Goal: Information Seeking & Learning: Learn about a topic

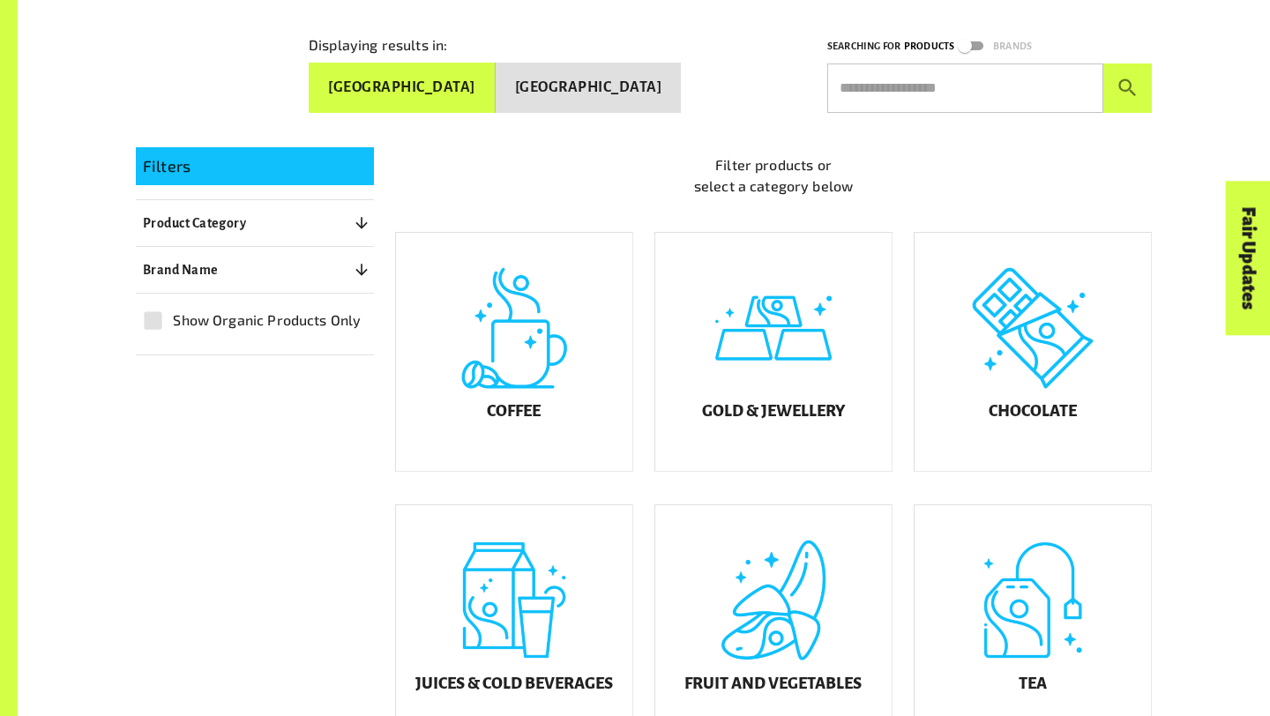
scroll to position [343, 0]
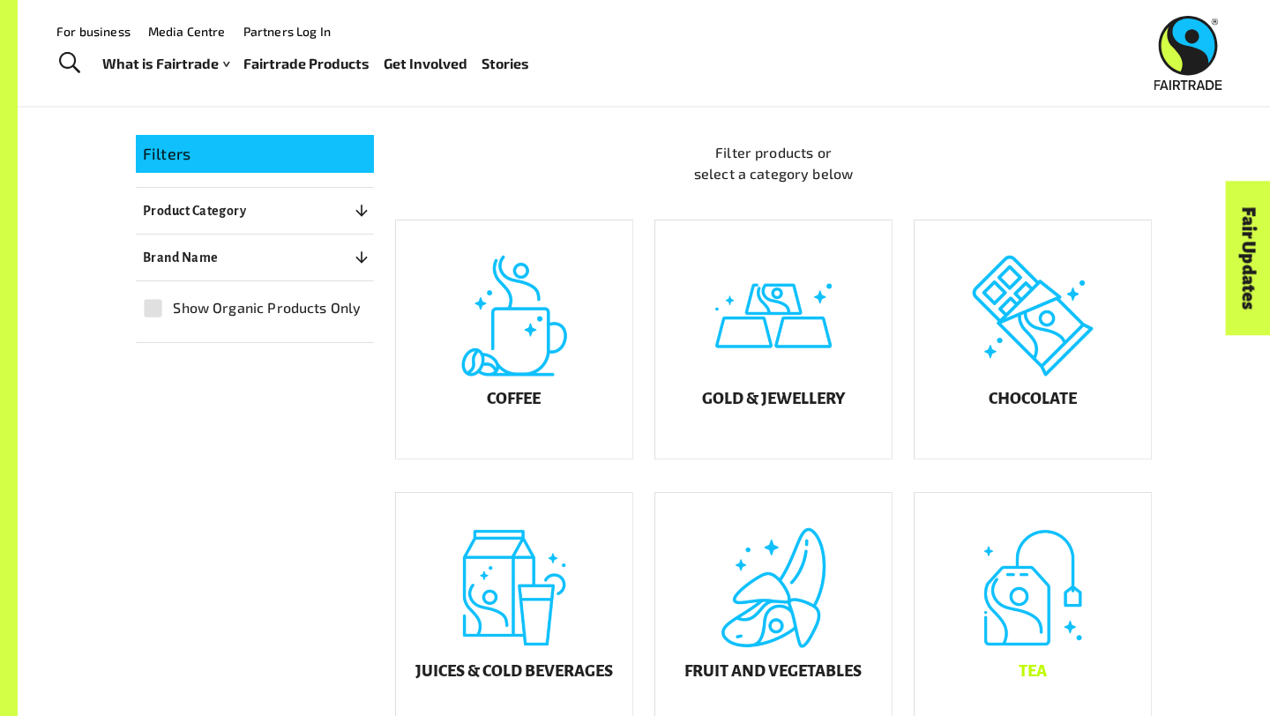
click at [1029, 602] on div "Tea" at bounding box center [1032, 612] width 236 height 238
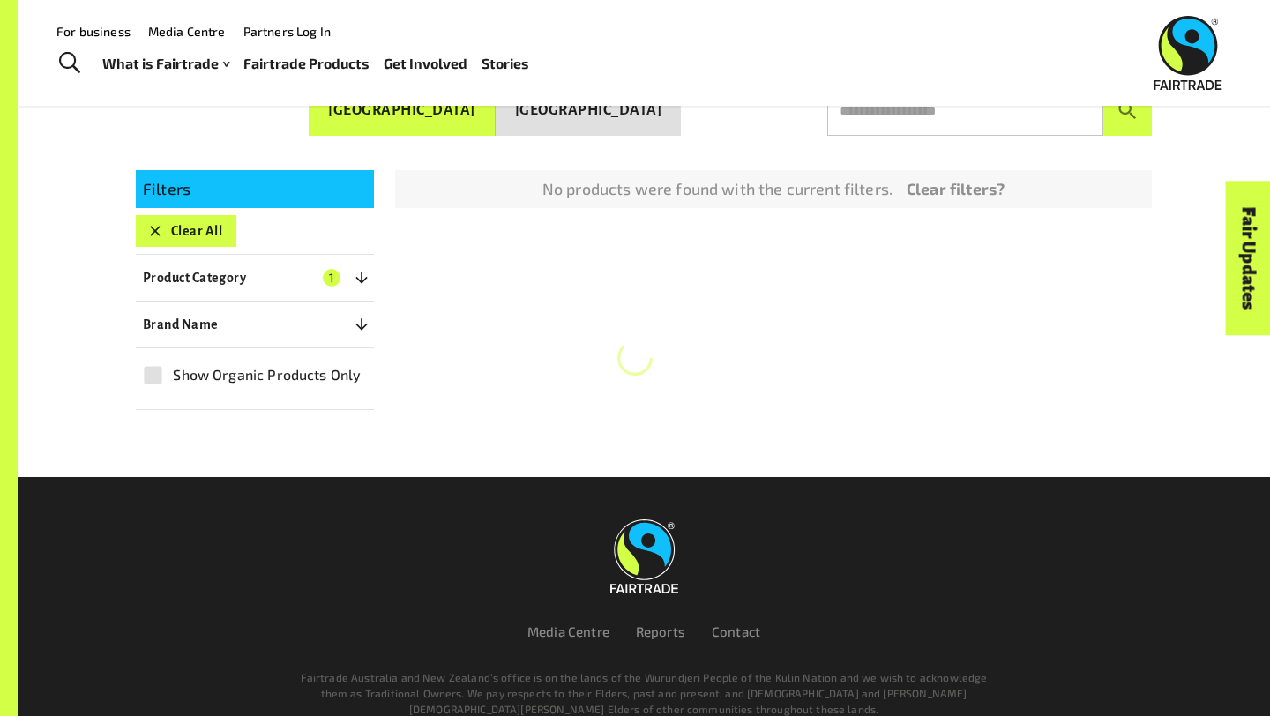
scroll to position [307, 0]
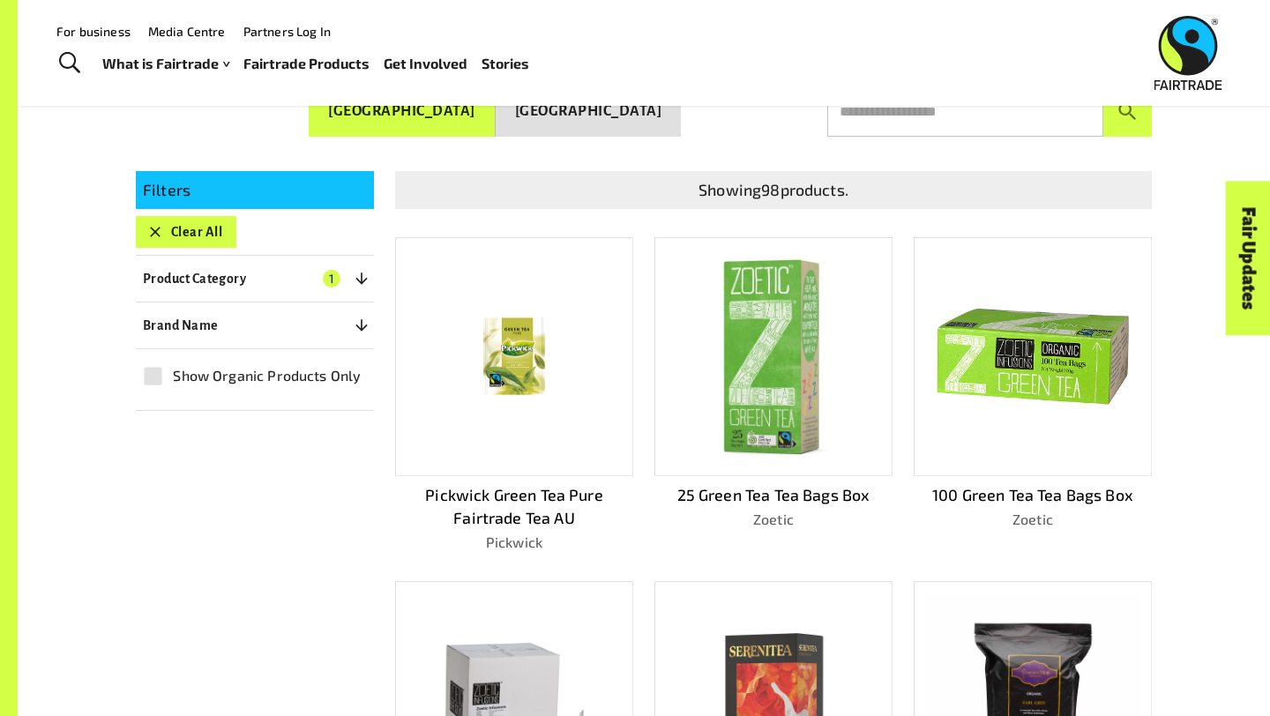
drag, startPoint x: 1029, startPoint y: 602, endPoint x: 571, endPoint y: 715, distance: 472.2
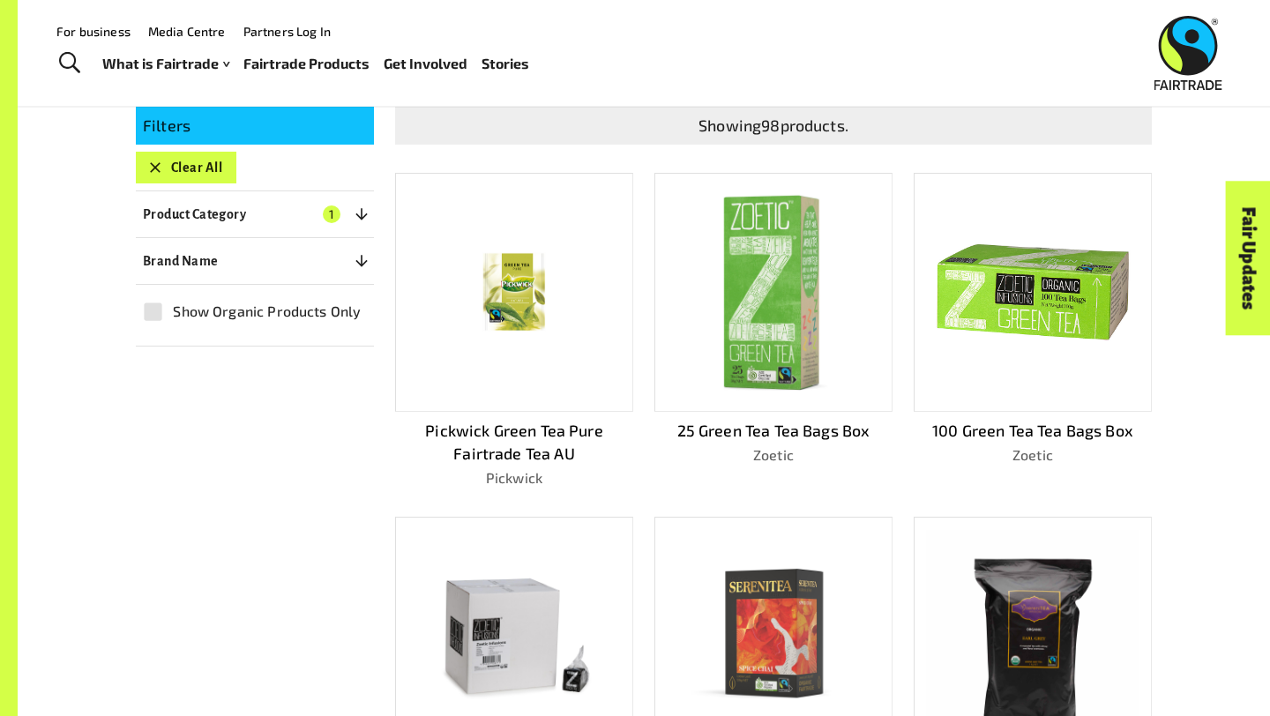
scroll to position [368, 0]
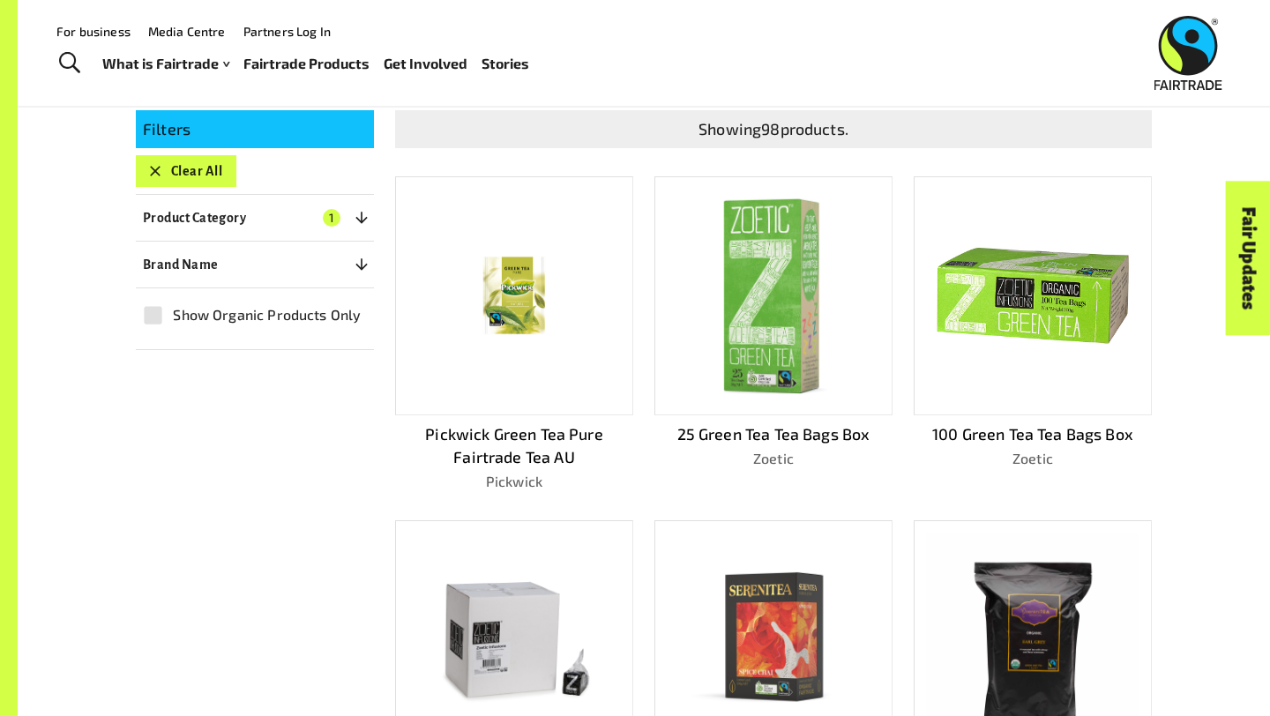
click at [1012, 280] on img at bounding box center [1032, 296] width 213 height 210
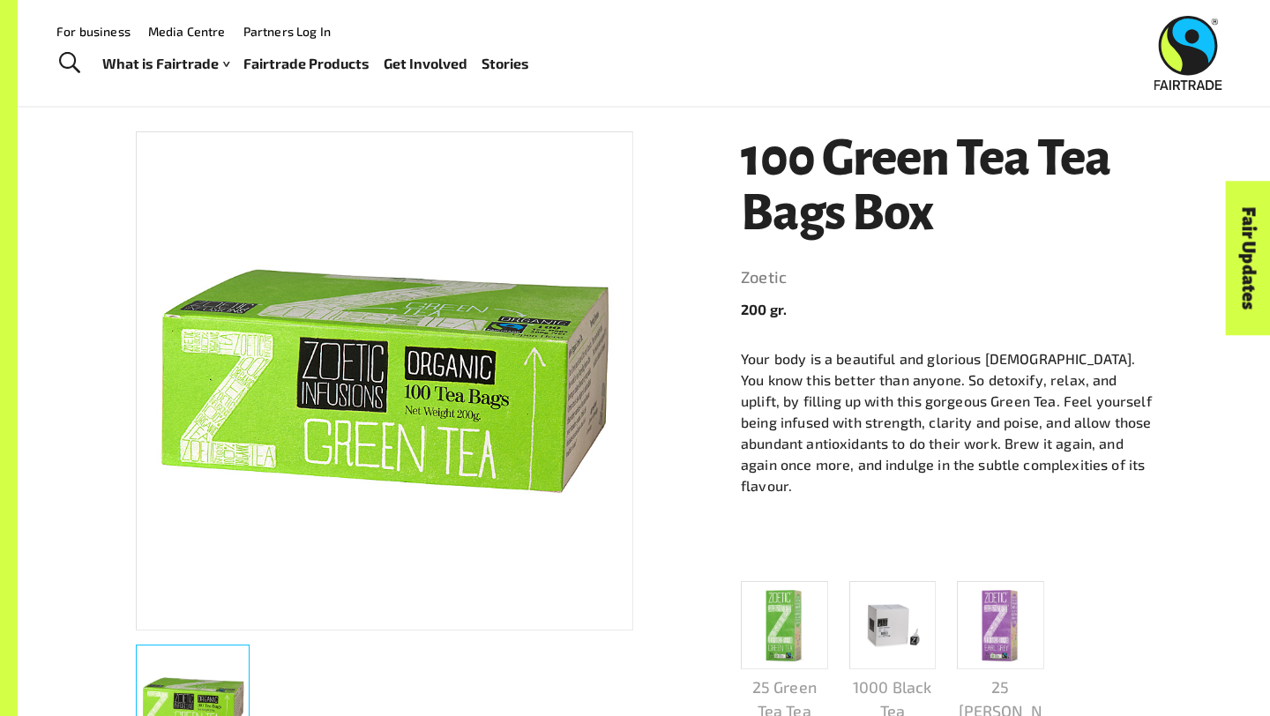
scroll to position [293, 0]
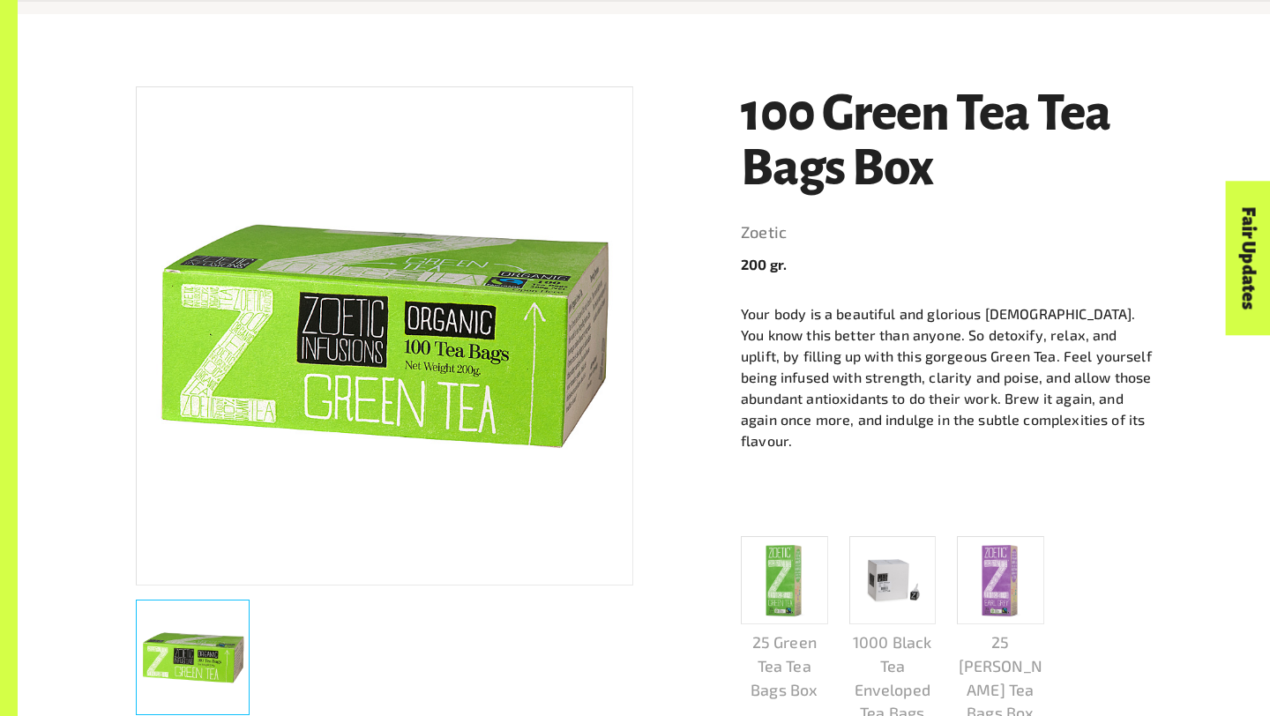
click at [375, 715] on div at bounding box center [377, 650] width 511 height 158
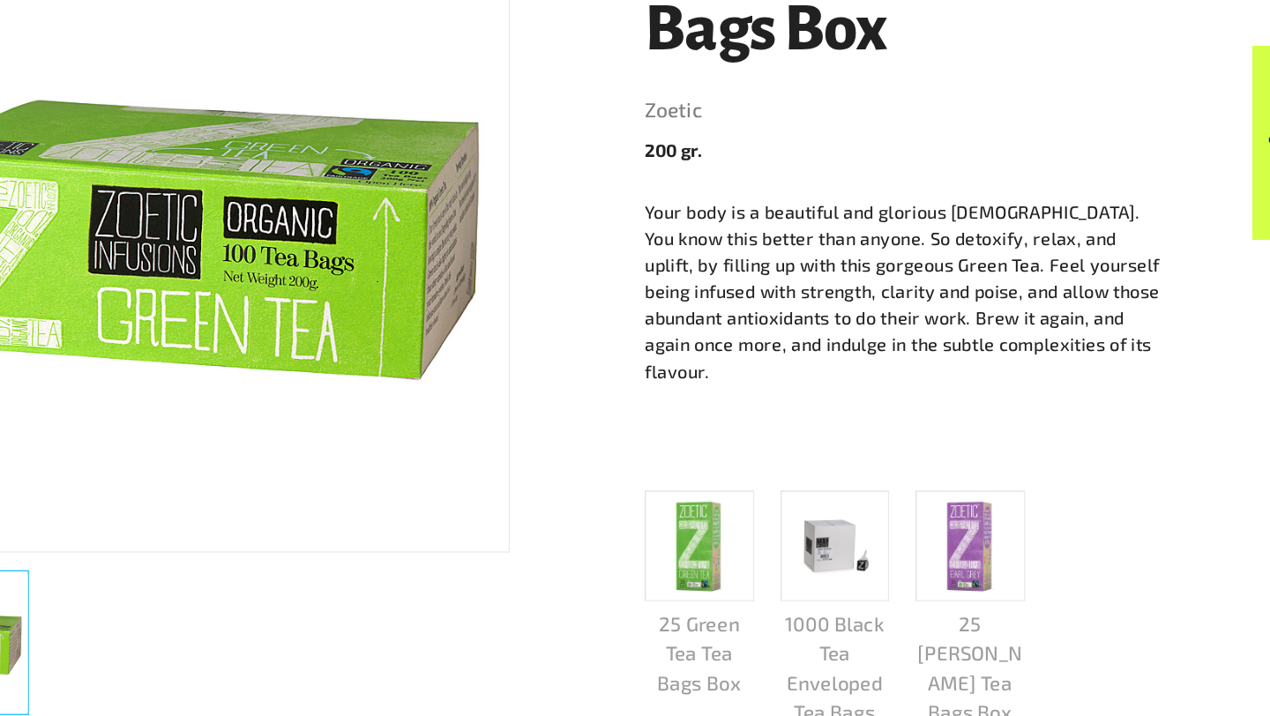
click at [491, 695] on div at bounding box center [377, 650] width 511 height 158
drag, startPoint x: 448, startPoint y: 367, endPoint x: 359, endPoint y: 715, distance: 359.5
click at [358, 715] on div at bounding box center [377, 650] width 511 height 158
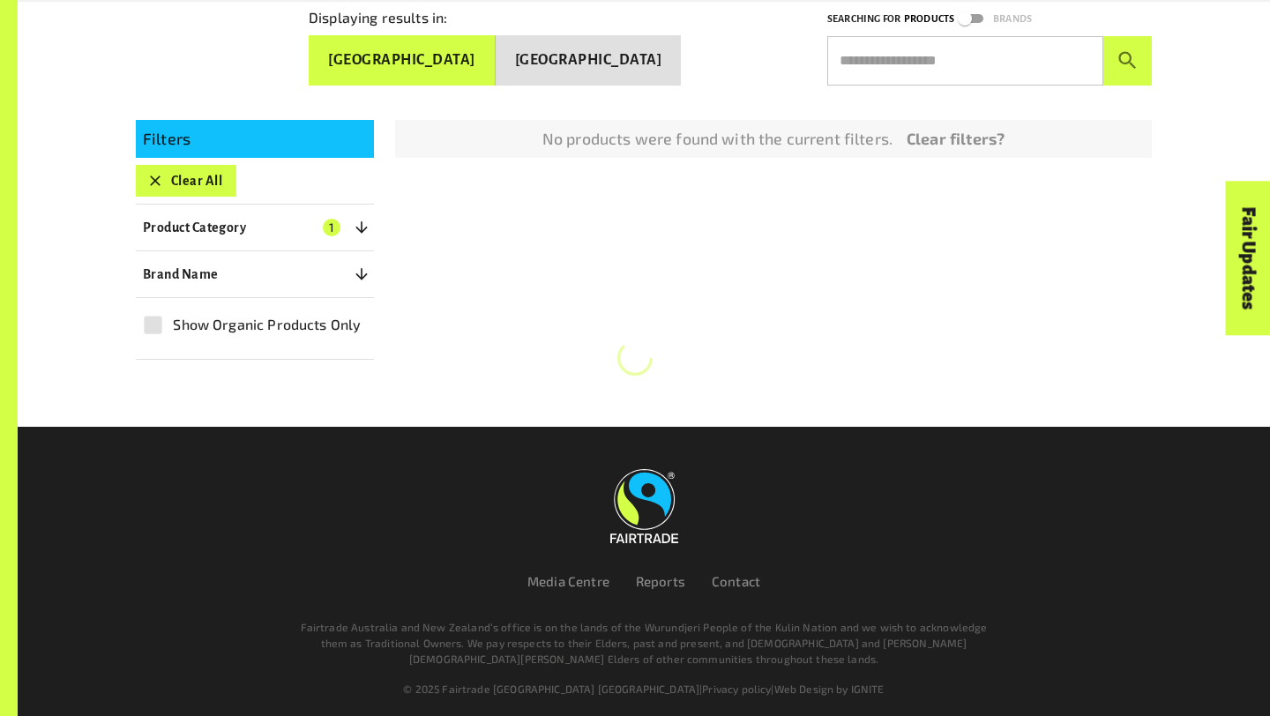
scroll to position [359, 0]
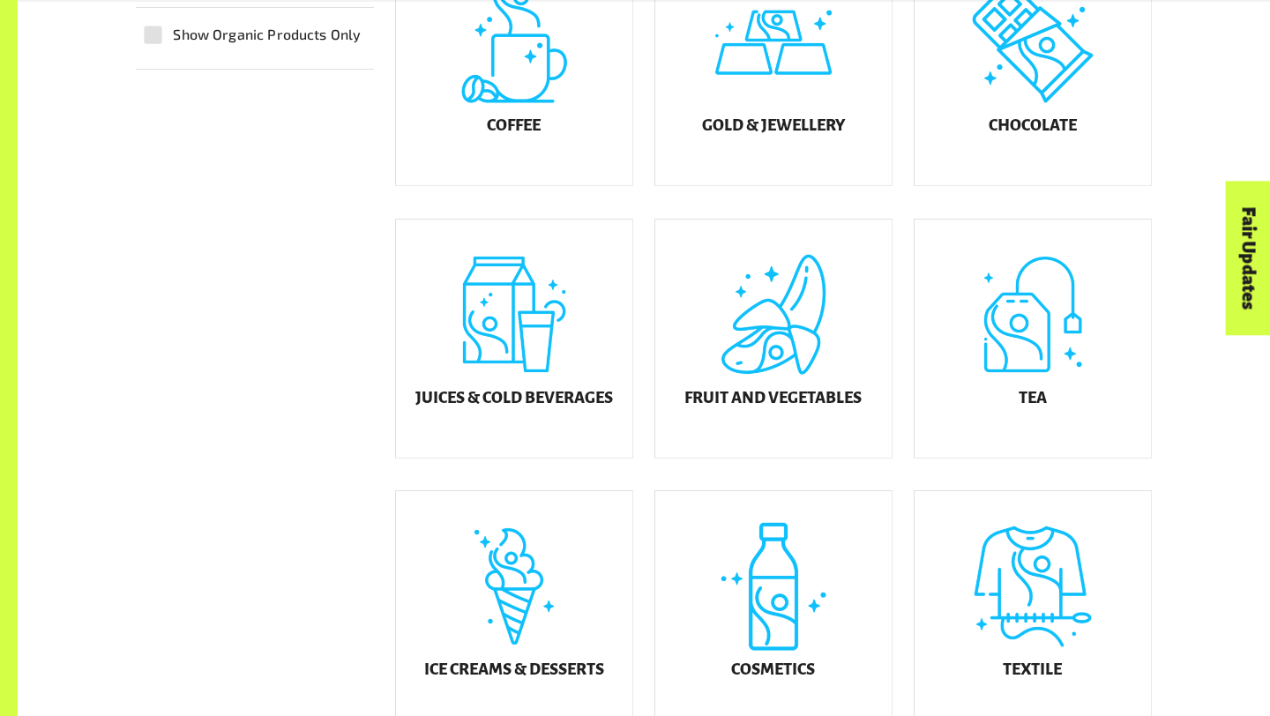
scroll to position [634, 0]
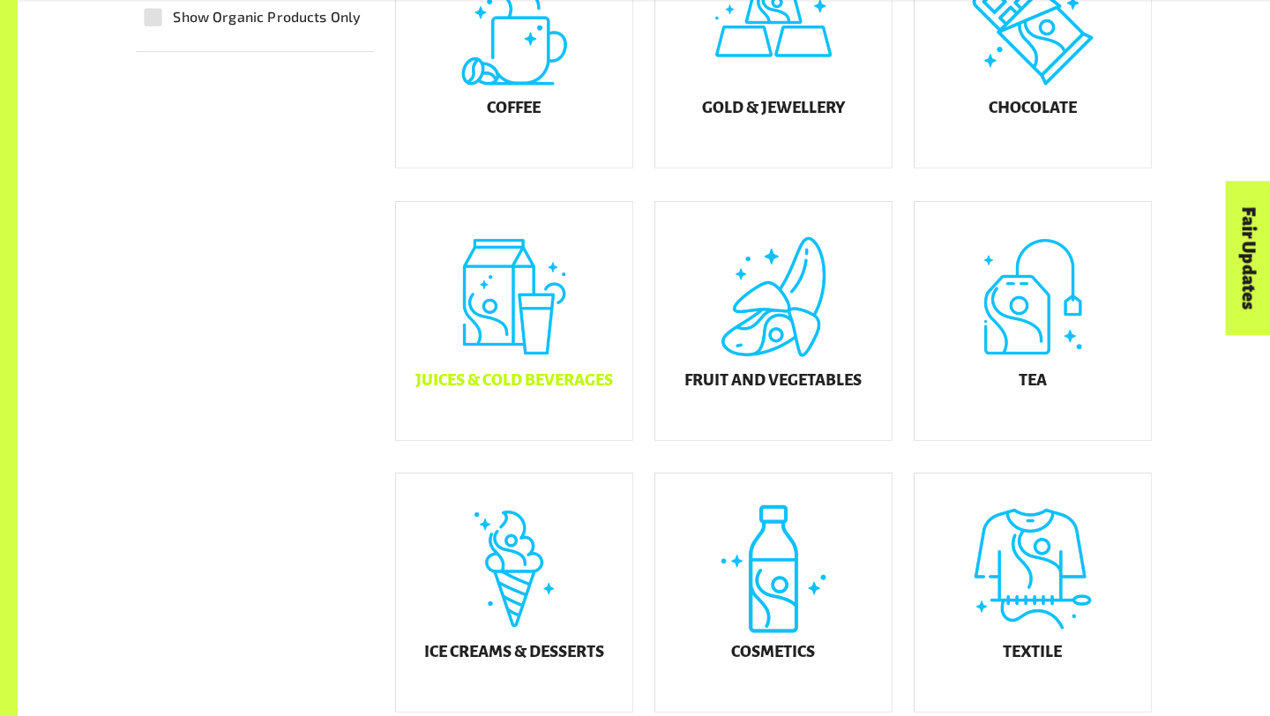
click at [513, 373] on div "Juices & Cold Beverages" at bounding box center [514, 321] width 236 height 238
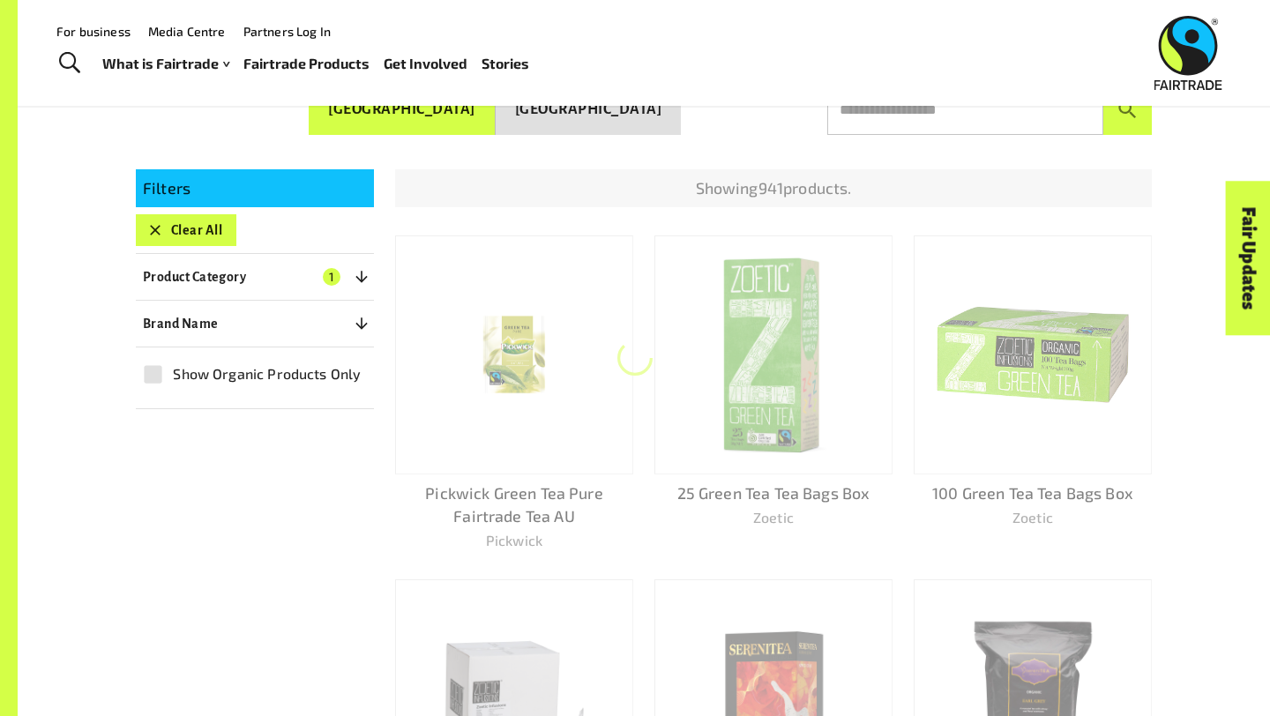
scroll to position [307, 0]
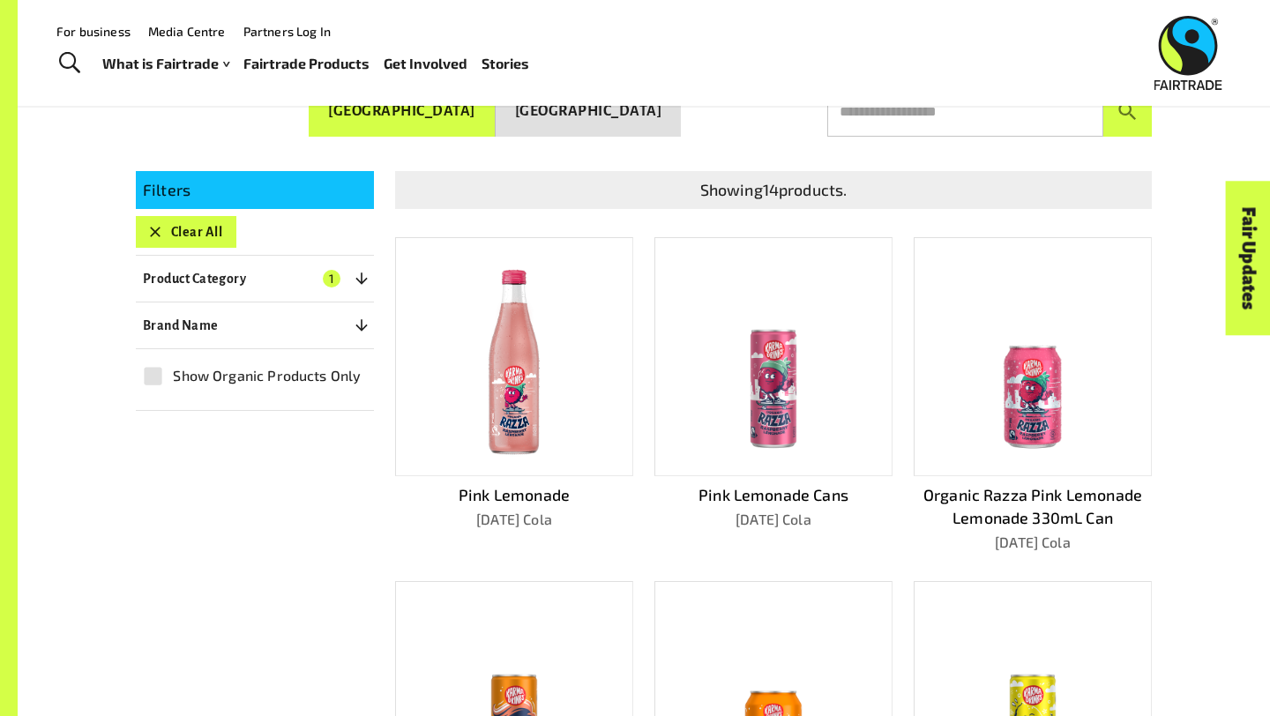
click at [725, 425] on img at bounding box center [773, 356] width 213 height 213
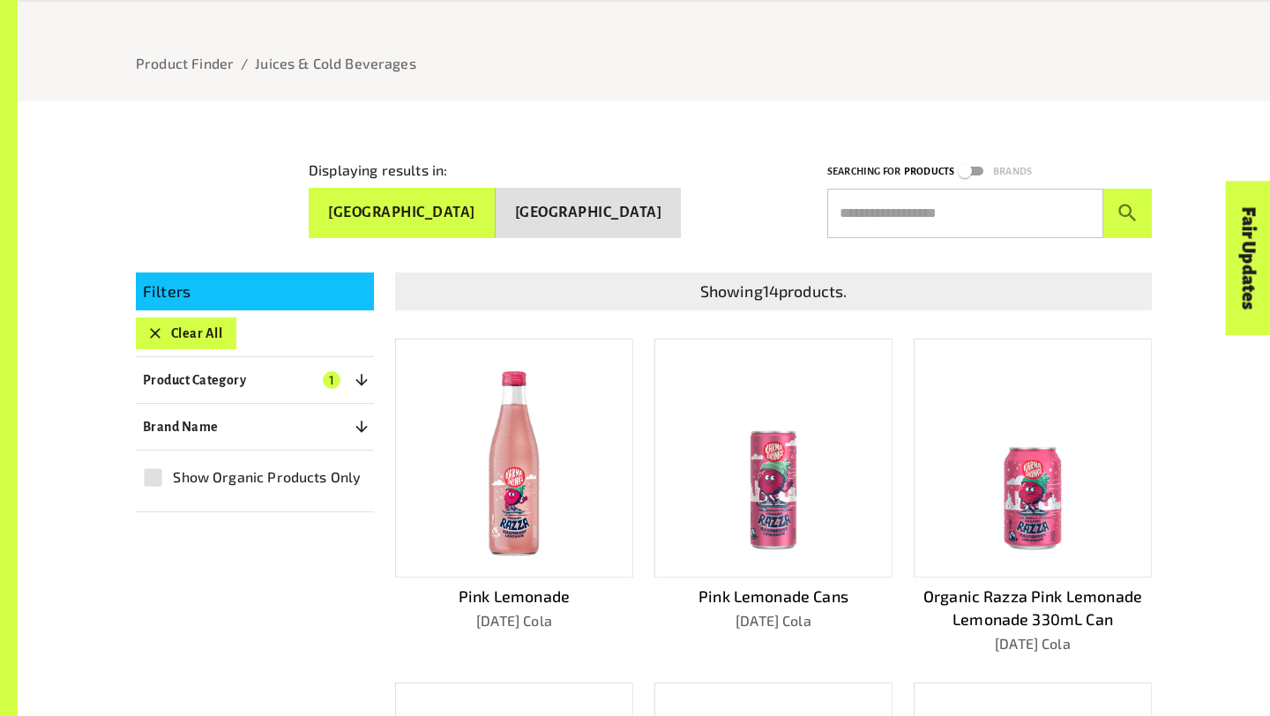
scroll to position [208, 0]
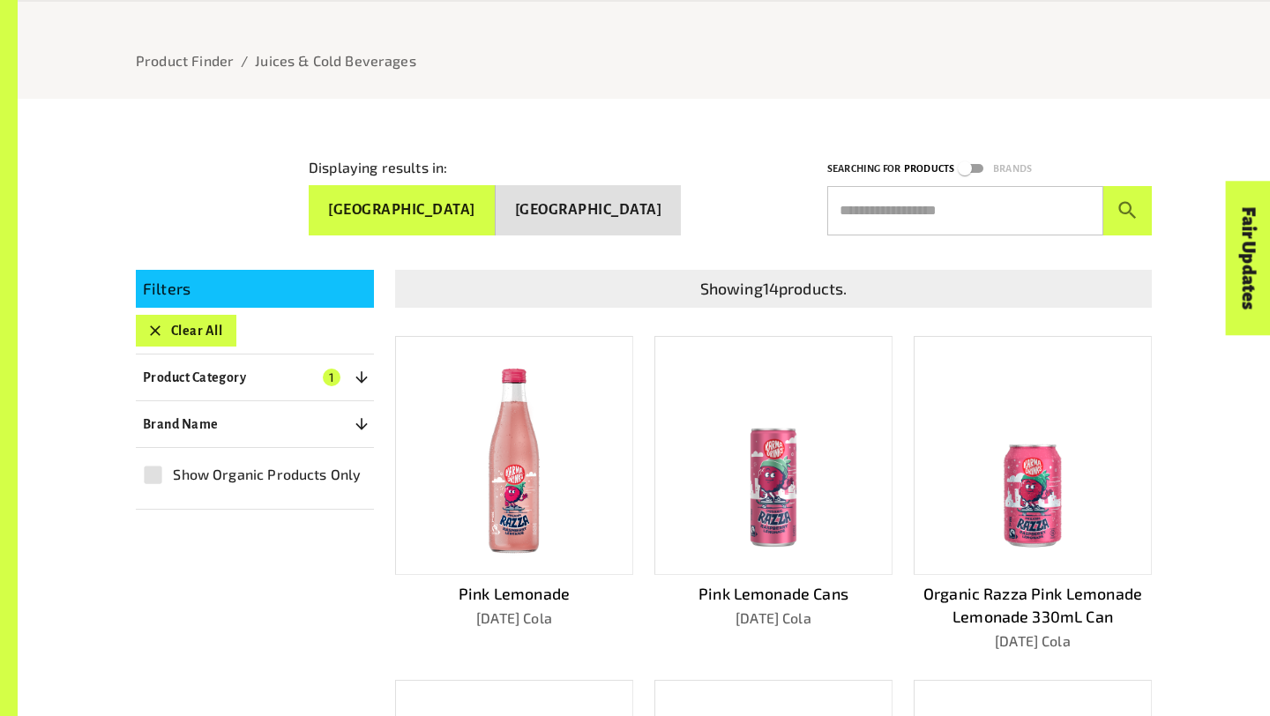
click at [728, 491] on img at bounding box center [773, 455] width 213 height 213
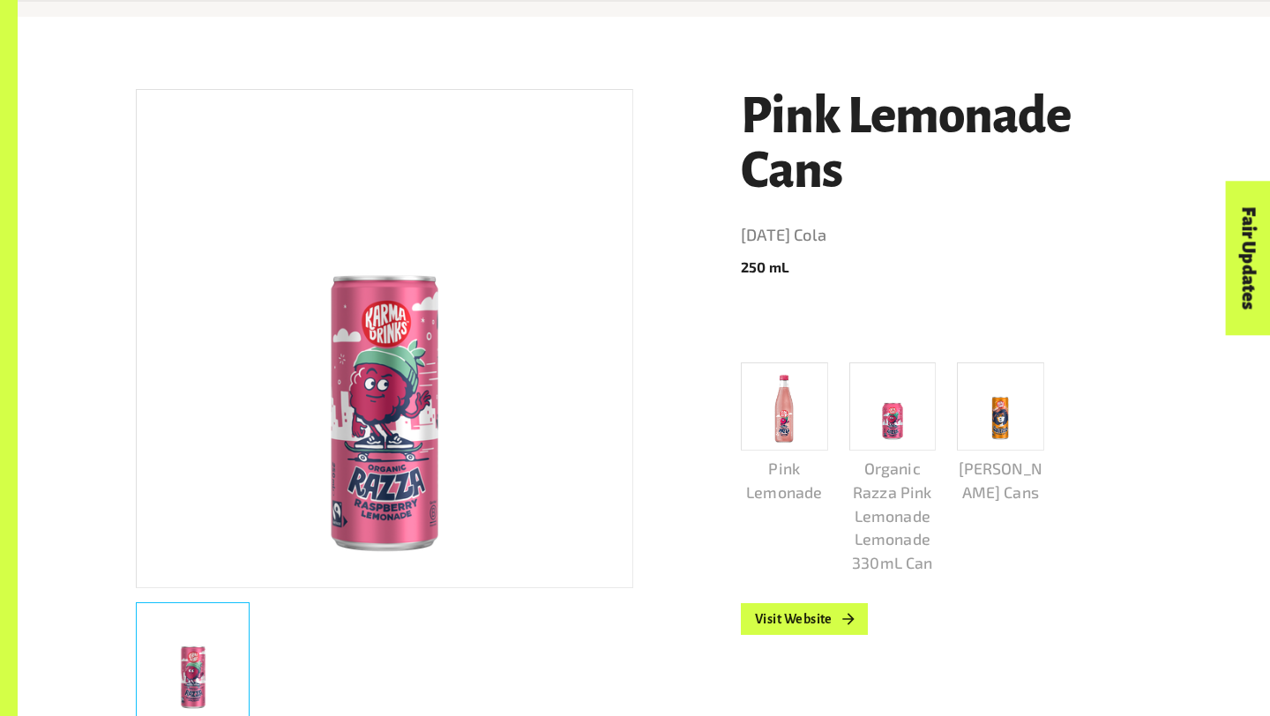
scroll to position [307, 0]
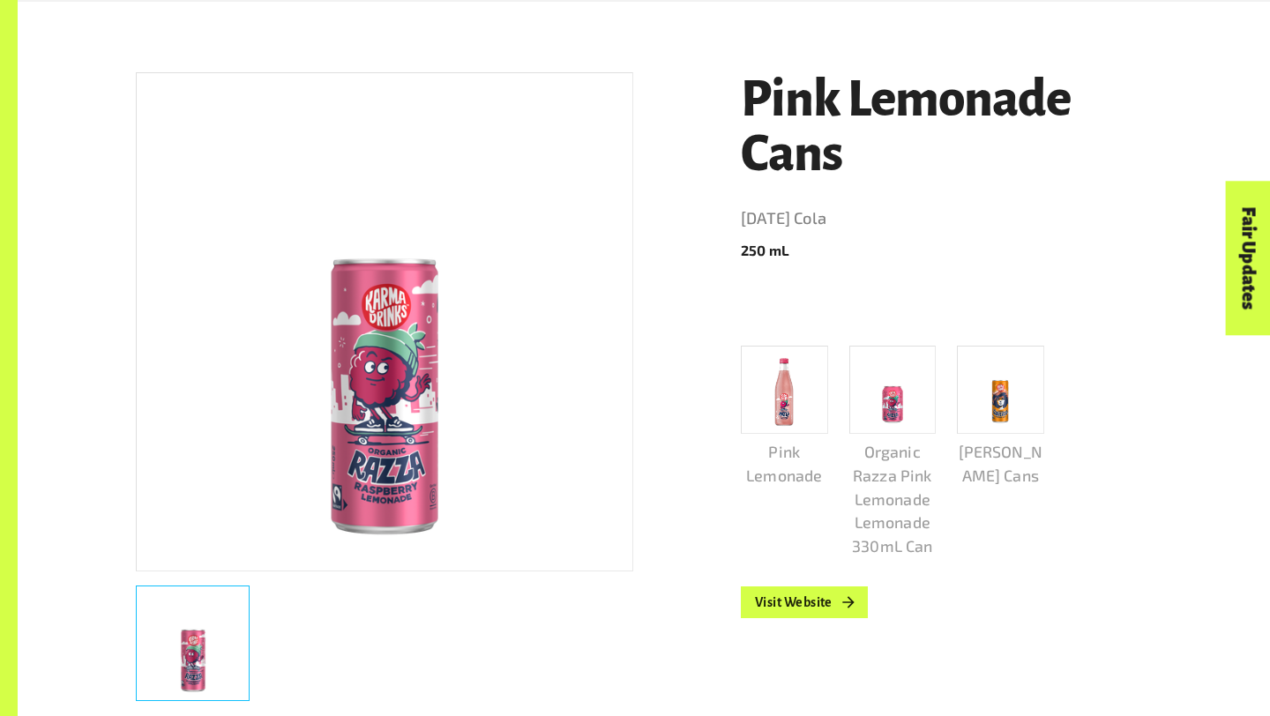
click at [753, 384] on div at bounding box center [784, 390] width 87 height 89
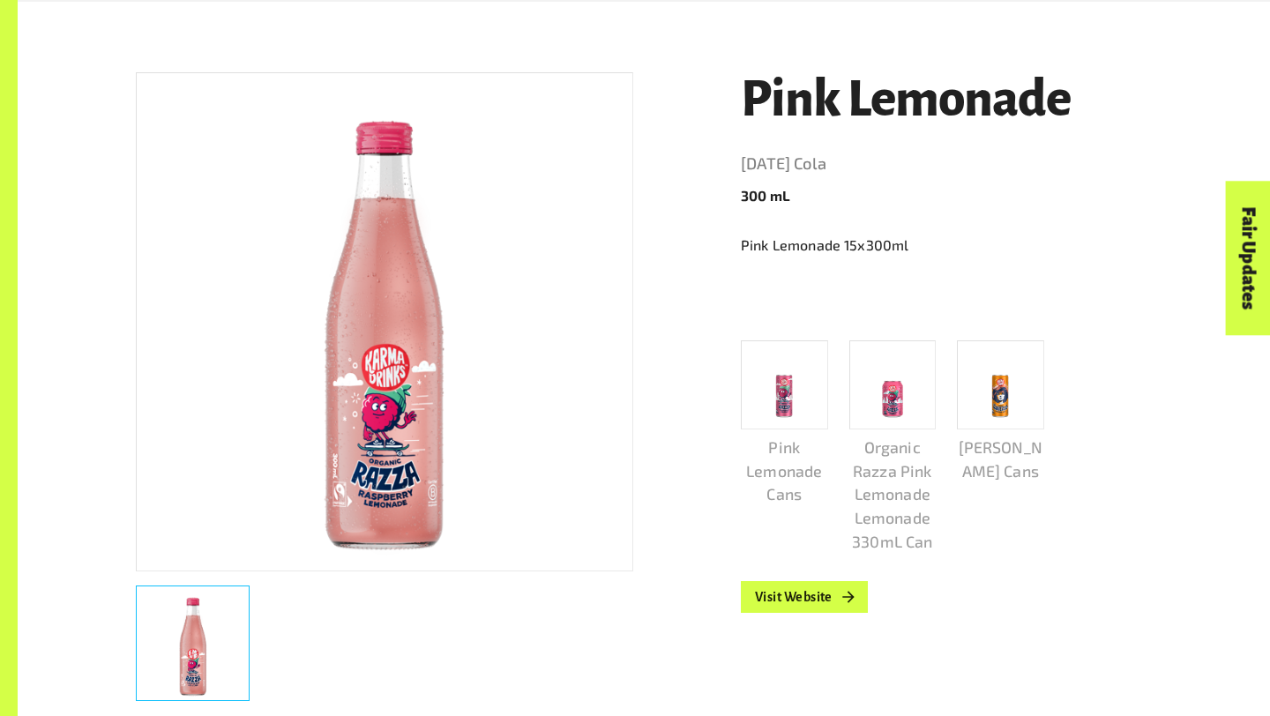
click at [850, 255] on p "Pink Lemonade 15x300ml" at bounding box center [946, 245] width 411 height 21
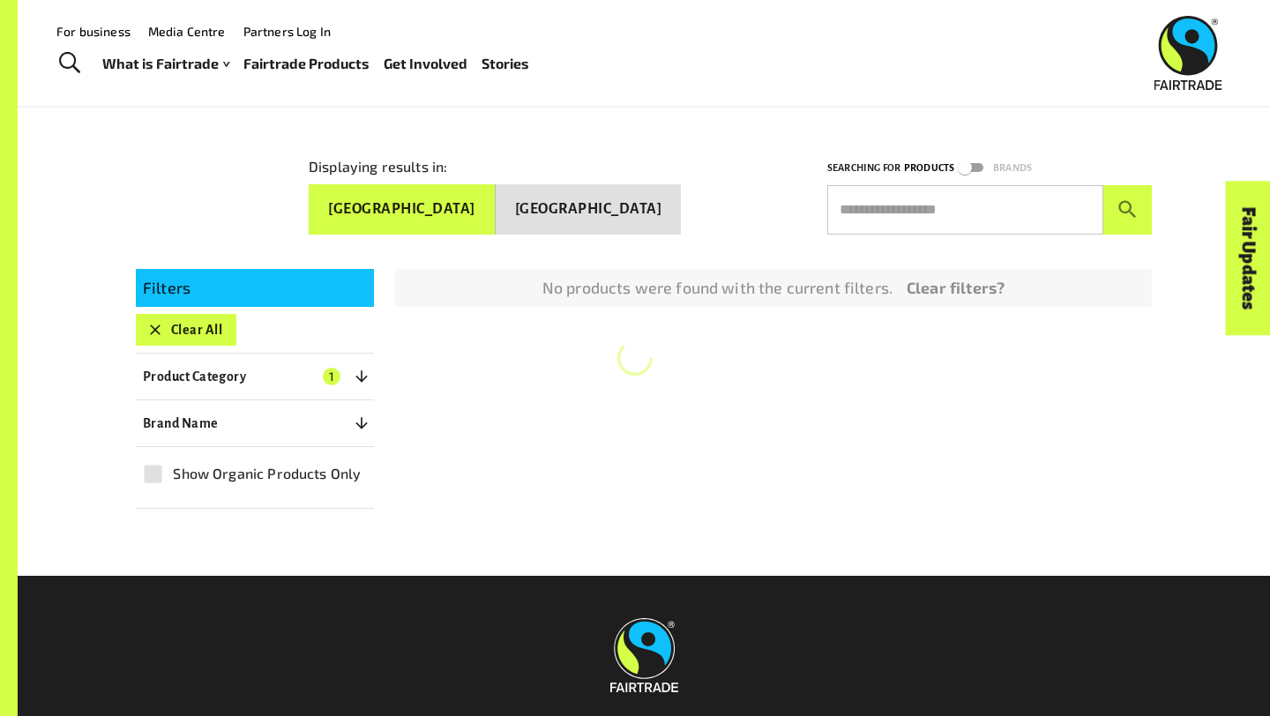
scroll to position [208, 0]
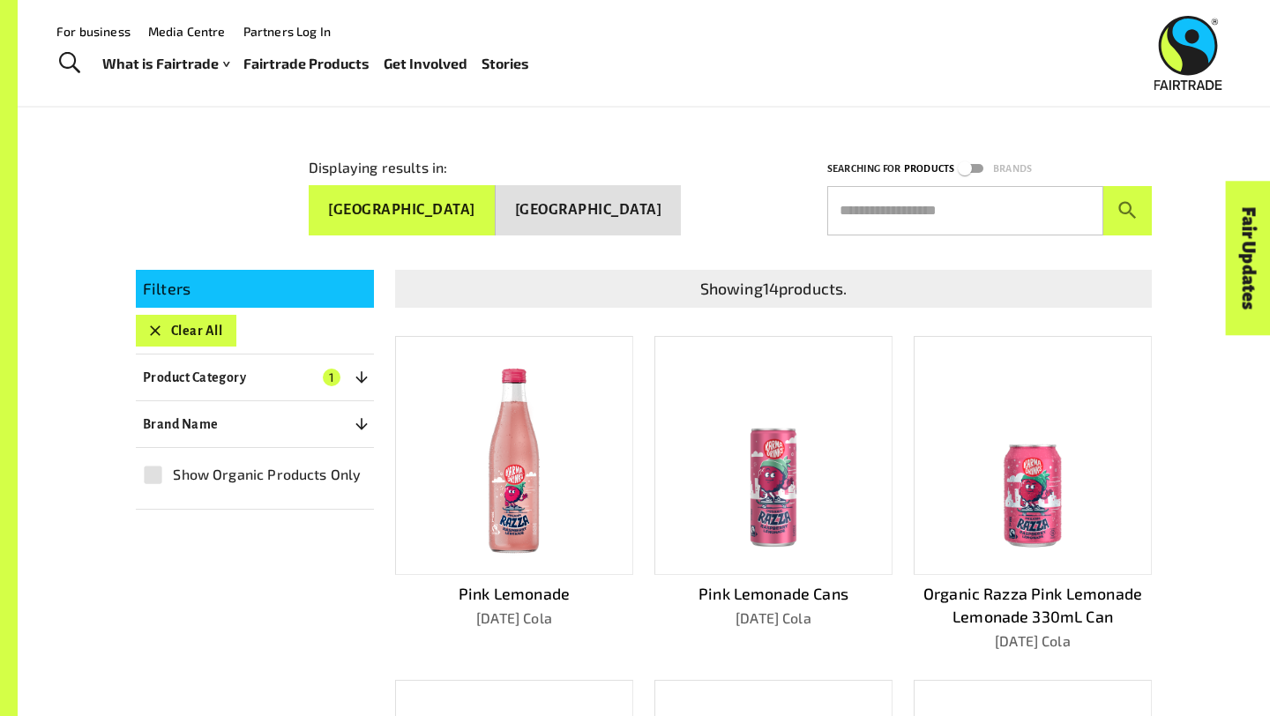
click at [490, 199] on button "[GEOGRAPHIC_DATA]" at bounding box center [402, 210] width 187 height 50
click at [153, 338] on button "Clear All" at bounding box center [186, 331] width 101 height 32
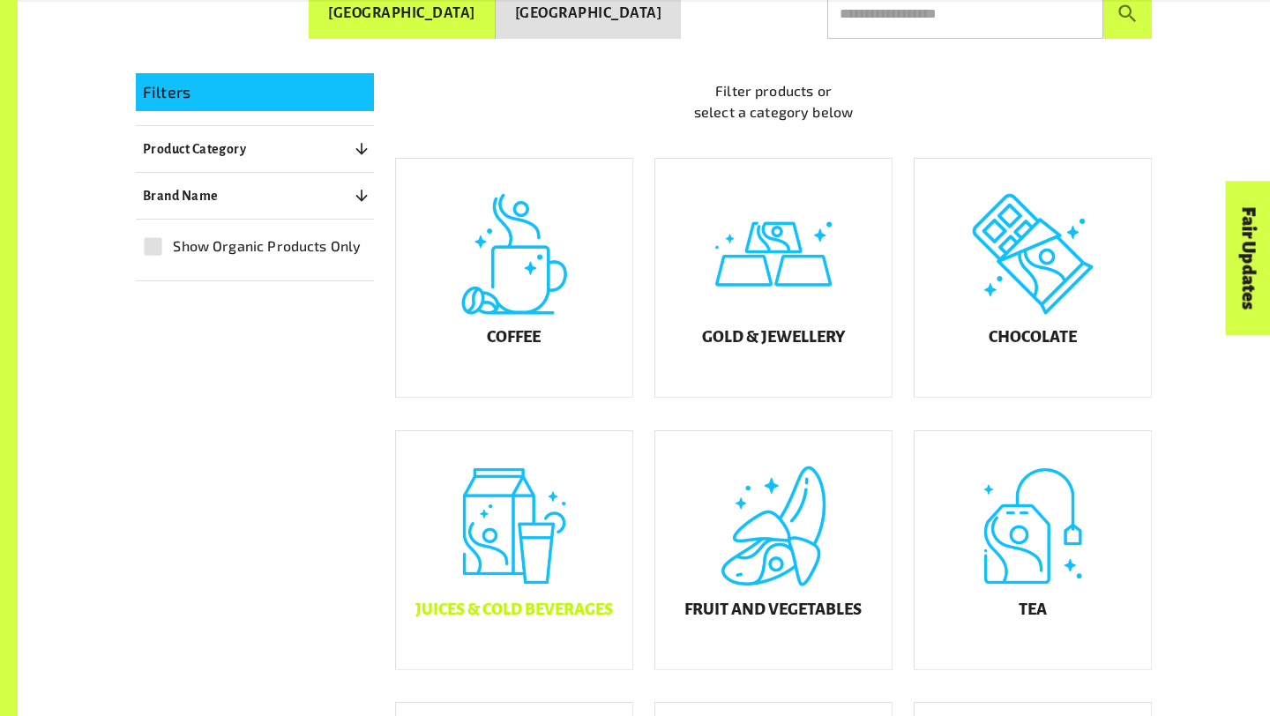
scroll to position [532, 0]
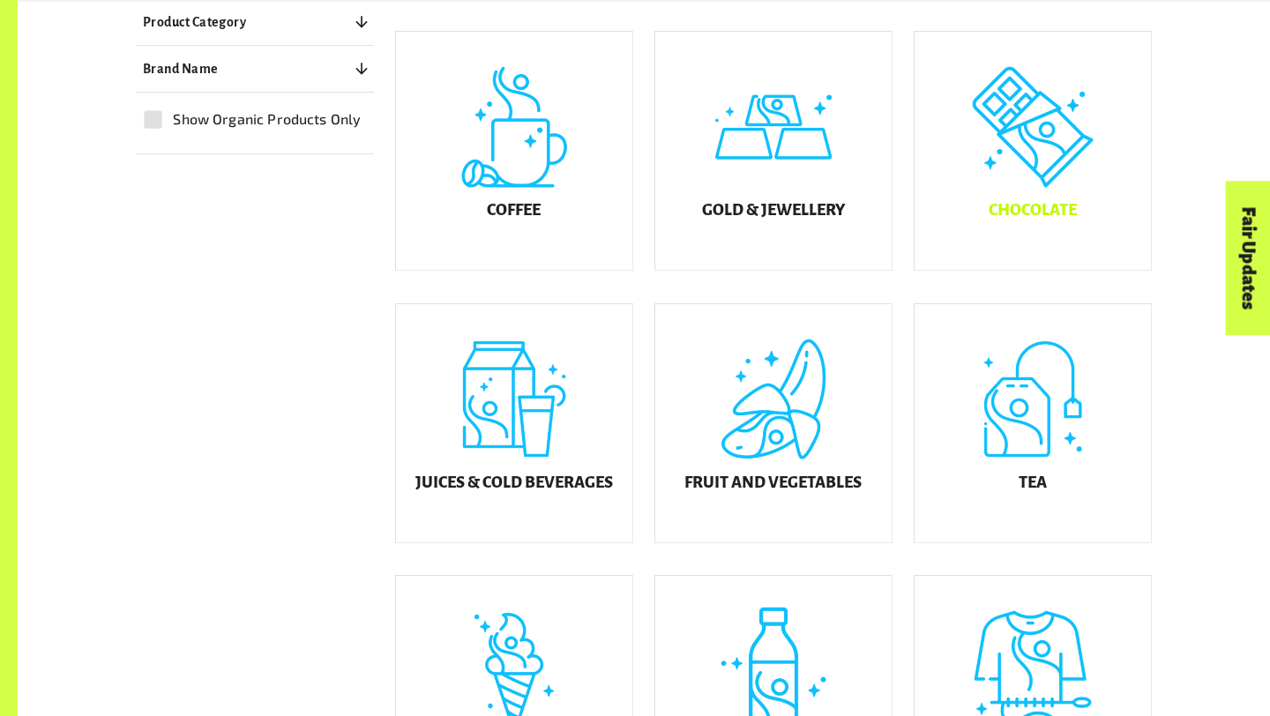
click at [1046, 191] on div "Chocolate" at bounding box center [1032, 151] width 236 height 238
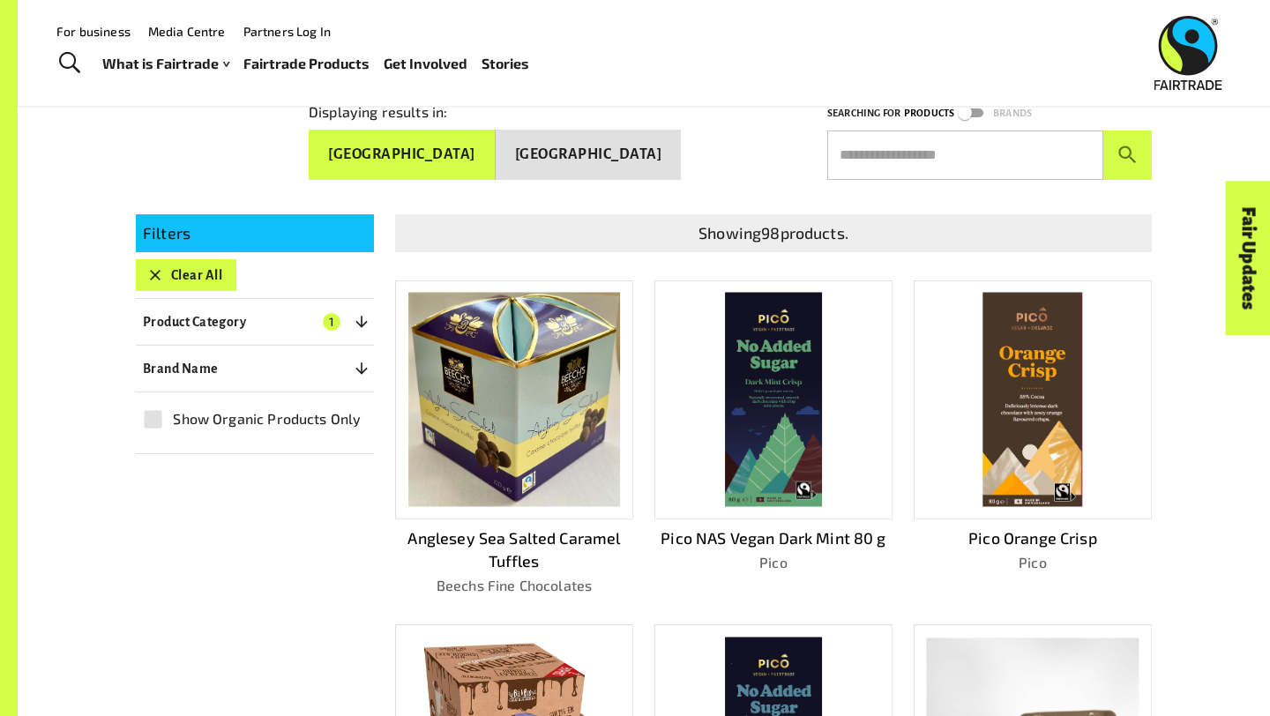
scroll to position [261, 0]
